Goal: Task Accomplishment & Management: Use online tool/utility

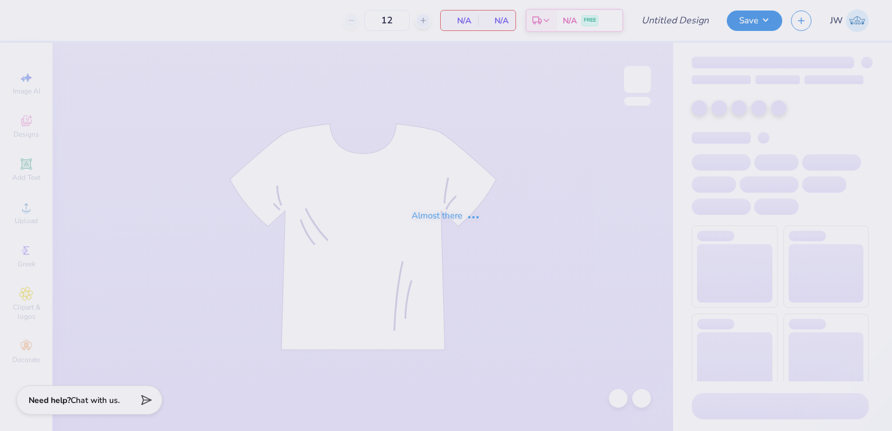
type input "50"
type input "Fam Weekend Hoodie"
type input "200"
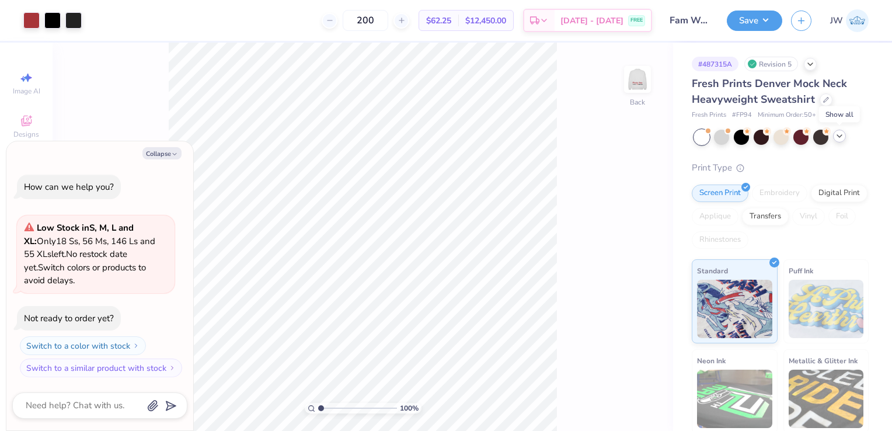
click at [837, 135] on polyline at bounding box center [839, 136] width 5 height 2
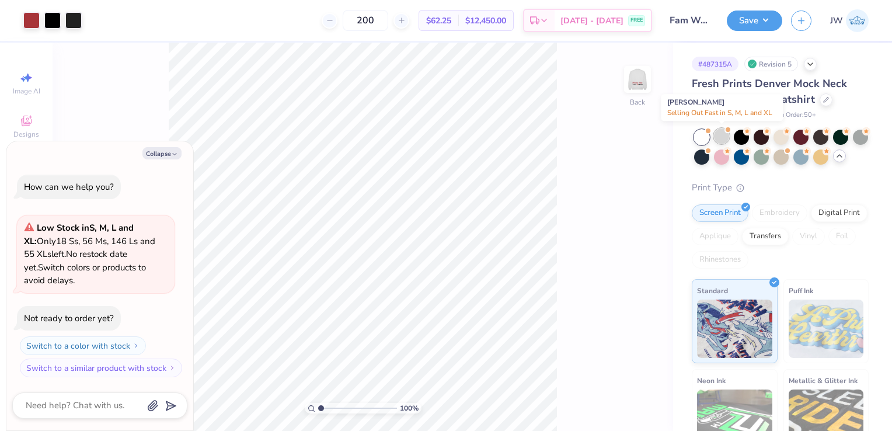
click at [721, 135] on div at bounding box center [721, 135] width 15 height 15
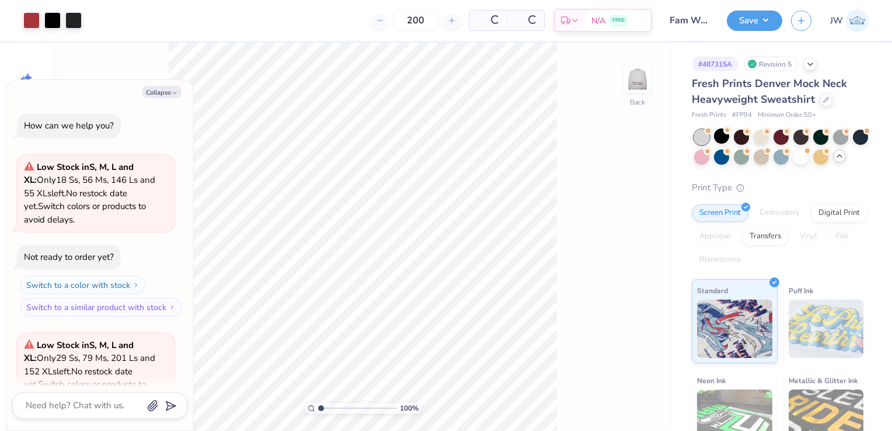
type textarea "x"
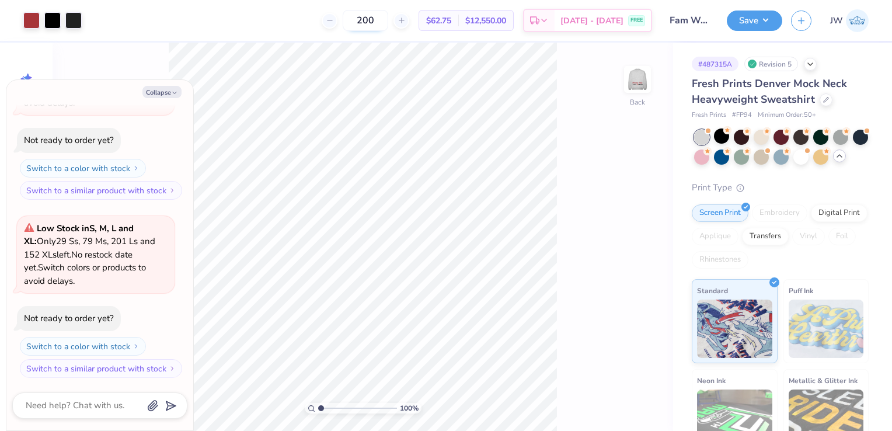
drag, startPoint x: 390, startPoint y: 22, endPoint x: 362, endPoint y: 20, distance: 28.1
click at [362, 20] on input "200" at bounding box center [365, 20] width 46 height 21
type input "8"
type input "72"
